Goal: Task Accomplishment & Management: Complete application form

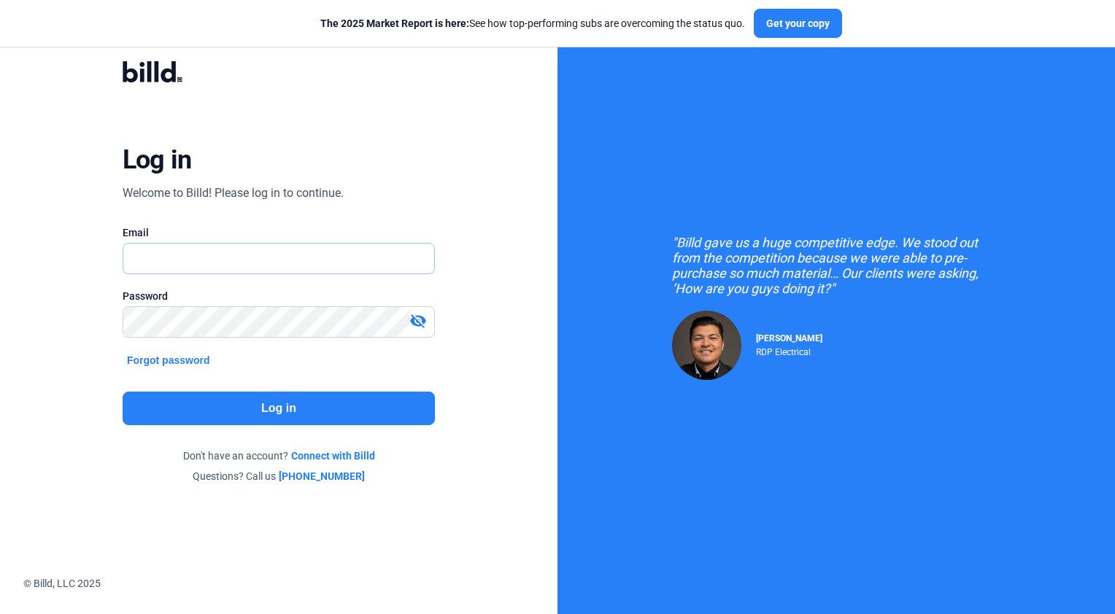
click at [245, 268] on input "text" at bounding box center [271, 259] width 296 height 30
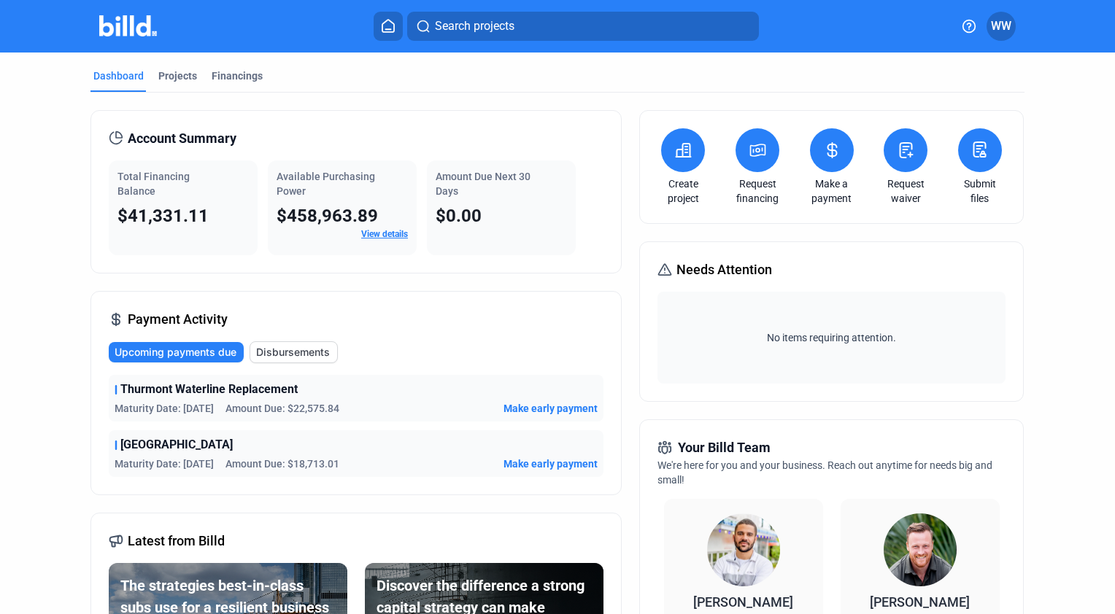
click at [534, 406] on span "Make early payment" at bounding box center [551, 408] width 94 height 15
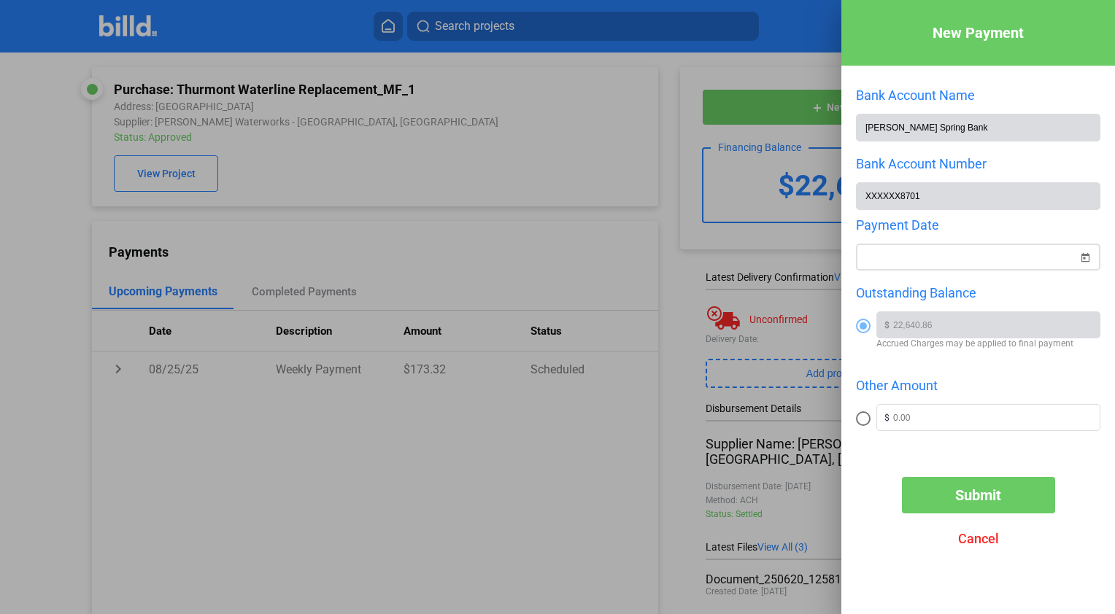
click at [1086, 258] on span "Open calendar" at bounding box center [1085, 248] width 35 height 35
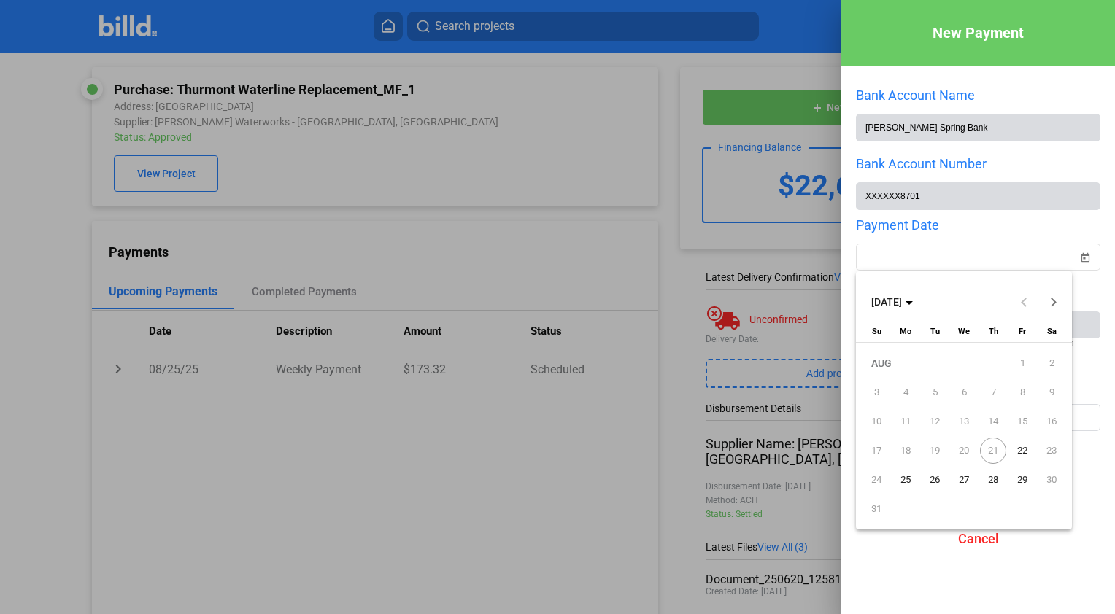
click at [991, 451] on span "21" at bounding box center [993, 451] width 26 height 26
click at [1021, 452] on span "22" at bounding box center [1022, 451] width 26 height 26
type input "[DATE]"
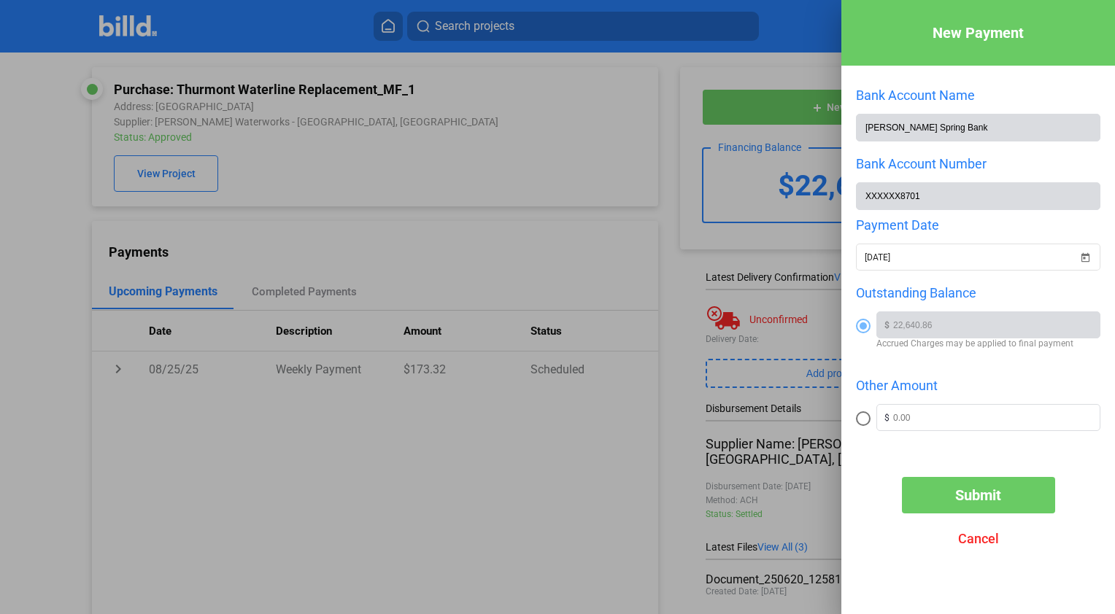
click at [987, 507] on button "Submit" at bounding box center [978, 495] width 153 height 36
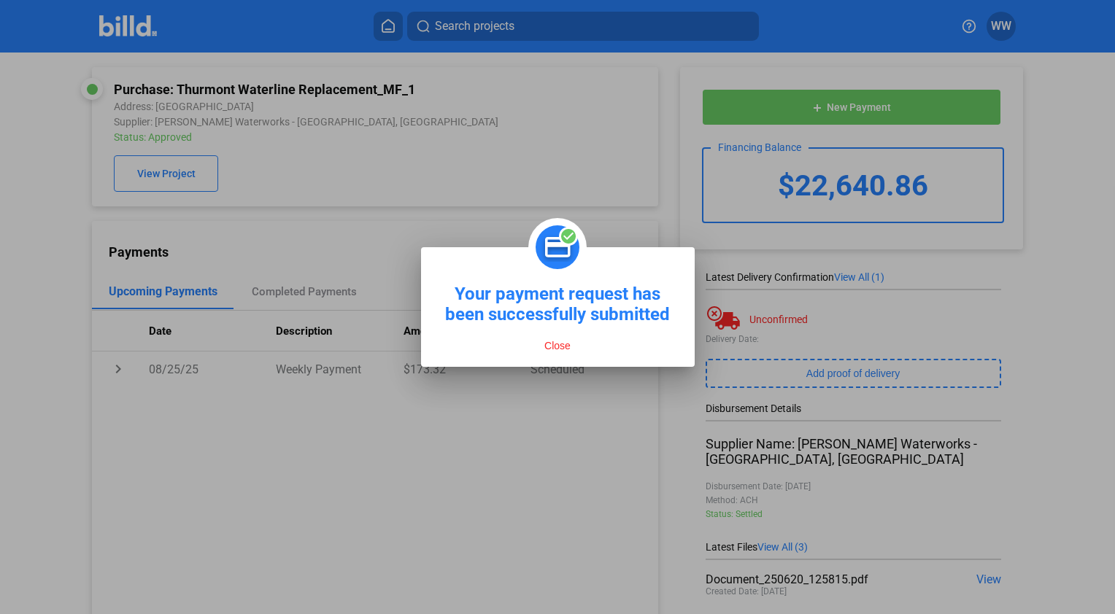
click at [559, 349] on button "Close" at bounding box center [557, 345] width 35 height 13
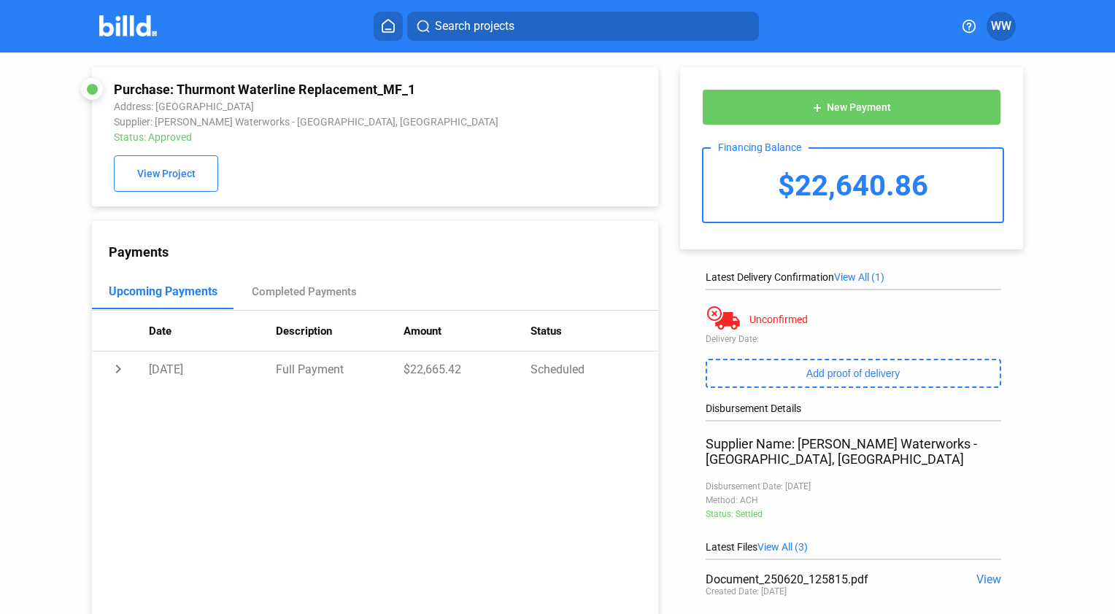
click at [388, 23] on icon at bounding box center [388, 26] width 15 height 14
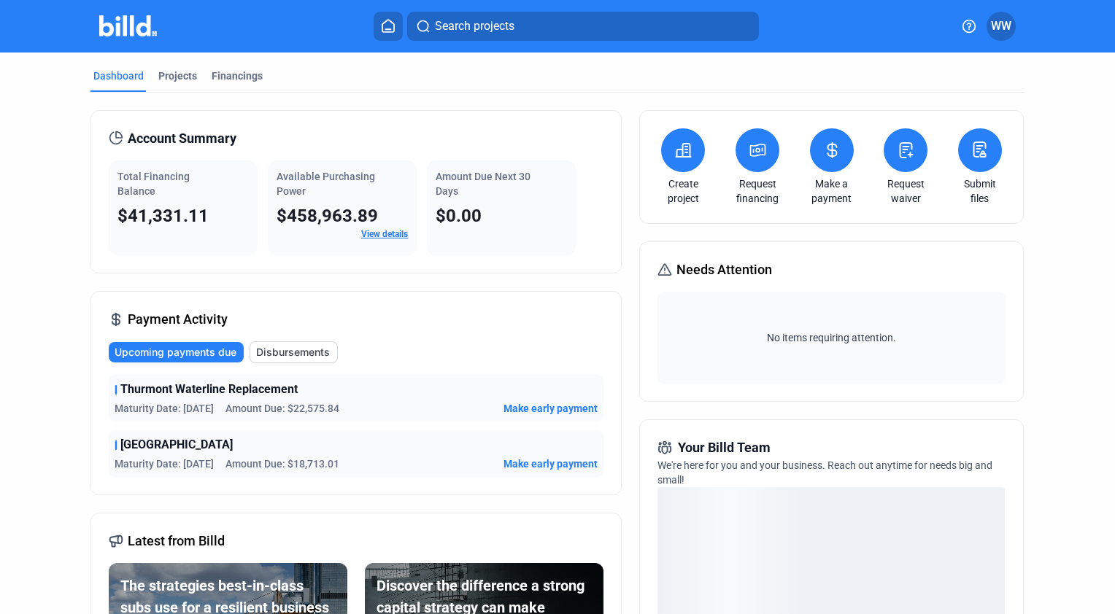
click at [675, 155] on icon at bounding box center [683, 151] width 18 height 18
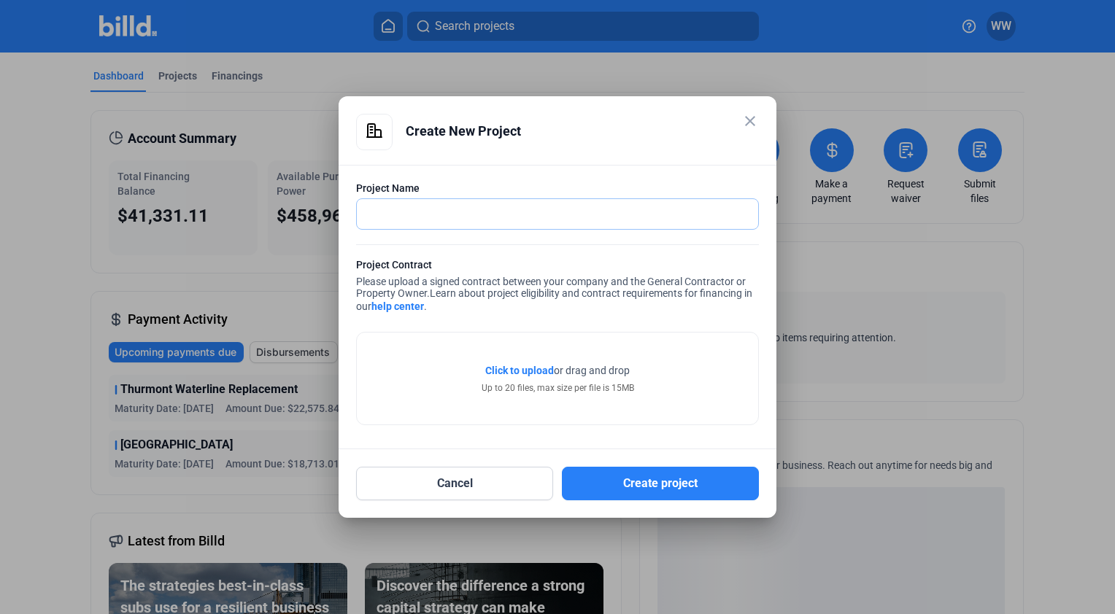
click at [444, 217] on input "text" at bounding box center [557, 214] width 401 height 30
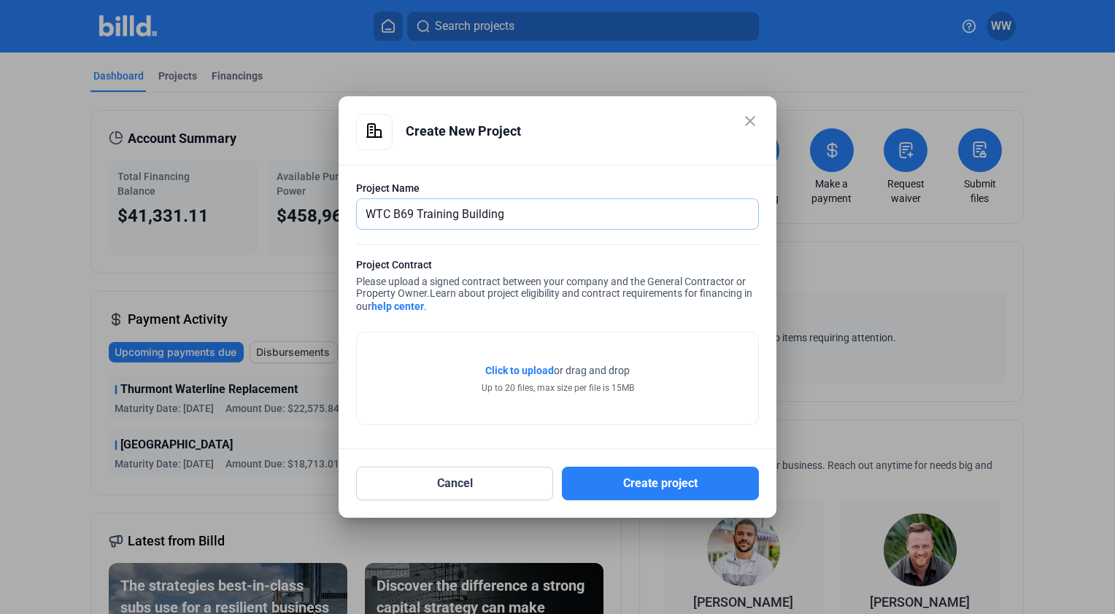
type input "WTC B69 Training Building"
click at [519, 369] on span "Click to upload" at bounding box center [519, 371] width 69 height 12
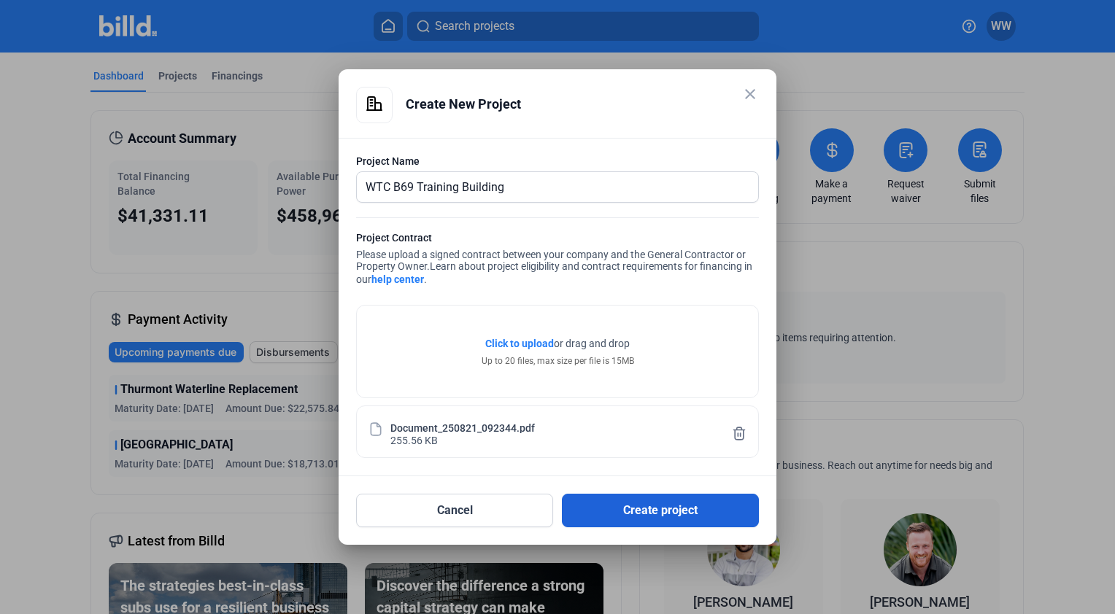
click at [672, 509] on button "Create project" at bounding box center [660, 511] width 197 height 34
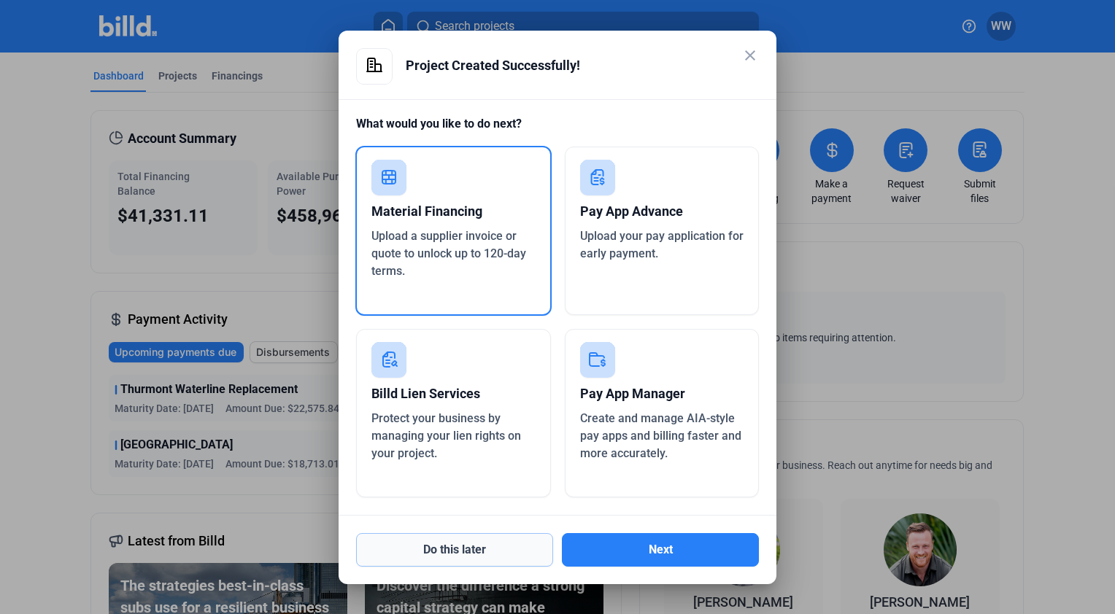
click at [478, 541] on button "Do this later" at bounding box center [454, 550] width 197 height 34
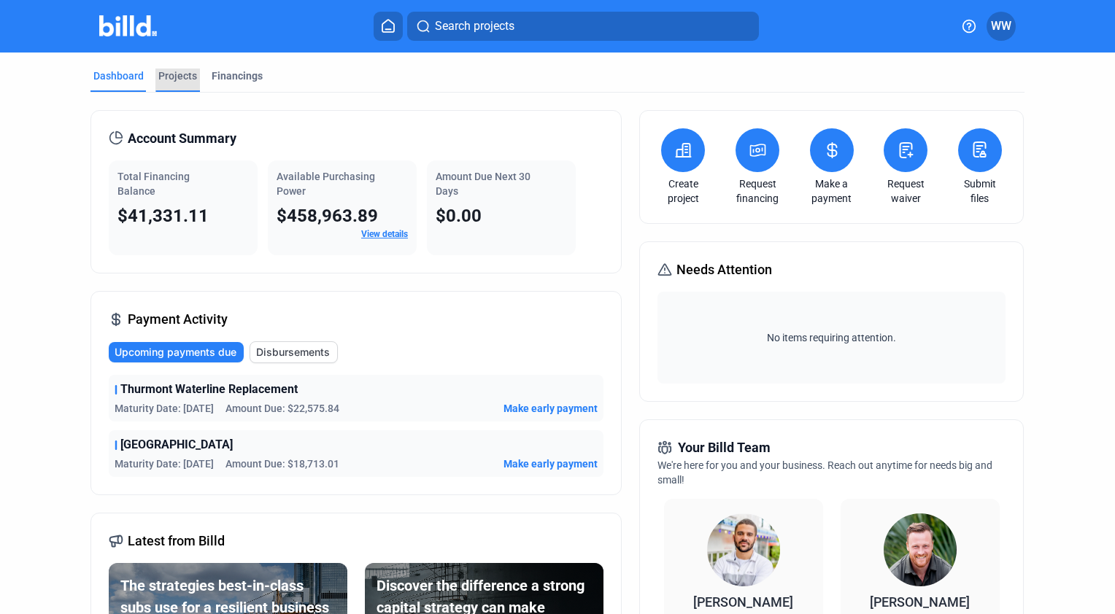
click at [177, 75] on div "Projects" at bounding box center [177, 76] width 39 height 15
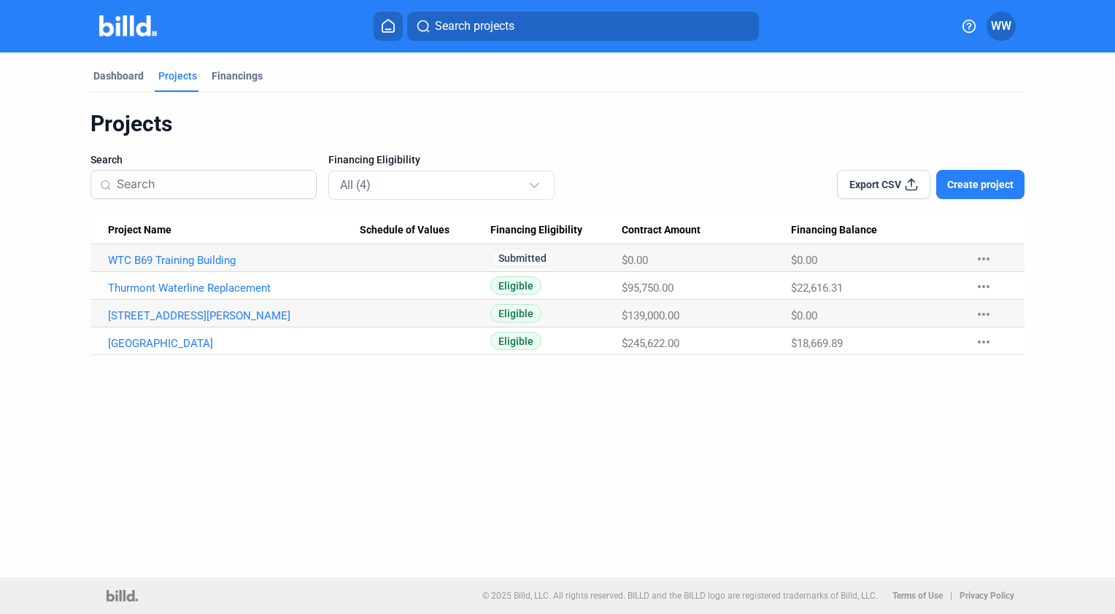
click at [1005, 28] on span "WW" at bounding box center [1001, 27] width 20 height 18
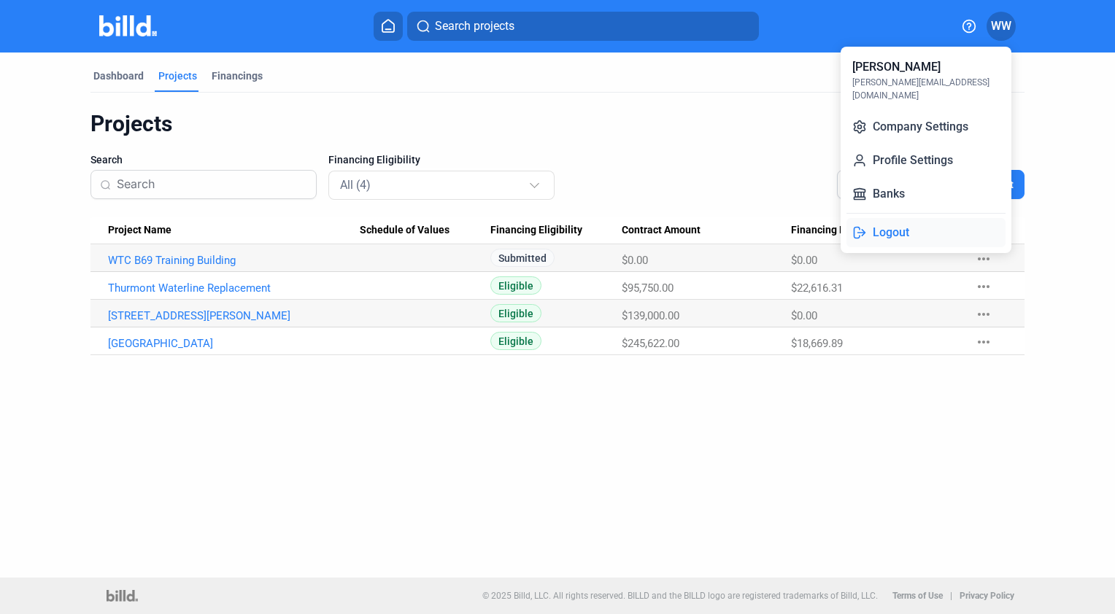
click at [911, 218] on button "Logout" at bounding box center [925, 232] width 159 height 29
